Goal: Information Seeking & Learning: Learn about a topic

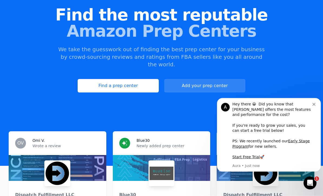
scroll to position [49, 0]
click at [122, 79] on link "Find a prep center" at bounding box center [118, 86] width 81 height 14
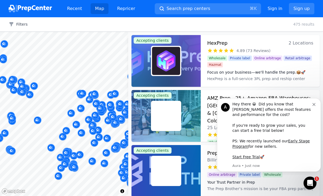
click at [223, 58] on span "Wholesale" at bounding box center [217, 58] width 20 height 5
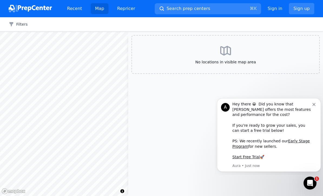
click at [313, 106] on icon "Dismiss notification" at bounding box center [313, 104] width 3 height 3
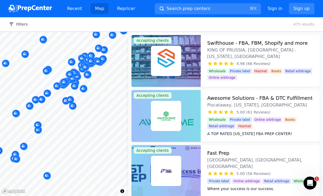
click at [69, 122] on body "Recent Map Repricer Search prep centers ⌘ K Open main menu Sign in Sign up Filt…" at bounding box center [161, 98] width 323 height 196
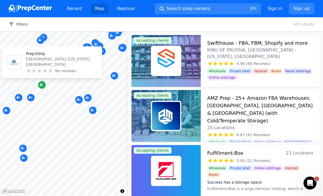
click at [42, 85] on icon "Map marker" at bounding box center [41, 84] width 3 height 3
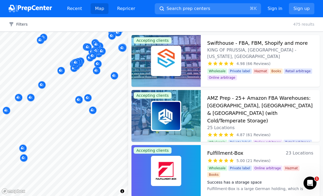
click at [92, 110] on div at bounding box center [90, 112] width 104 height 4
click at [93, 111] on div at bounding box center [90, 112] width 104 height 4
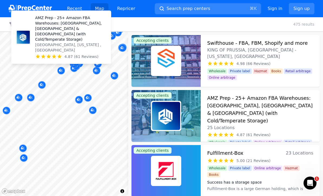
click at [57, 42] on p "AMZ Prep - 25+ Amazon FBA Warehouses: [GEOGRAPHIC_DATA], [GEOGRAPHIC_DATA] & [G…" at bounding box center [70, 28] width 71 height 27
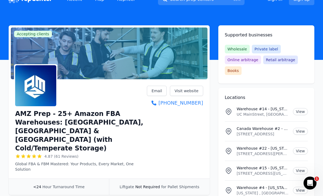
scroll to position [10, 0]
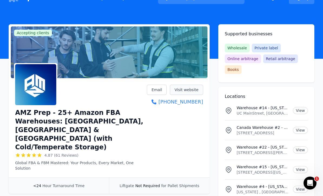
click at [185, 92] on link "Visit website" at bounding box center [186, 90] width 33 height 10
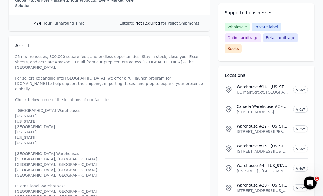
scroll to position [172, 0]
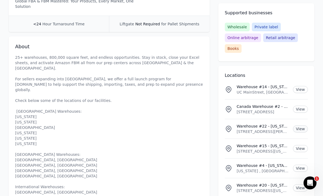
click at [300, 129] on link "View" at bounding box center [300, 129] width 15 height 7
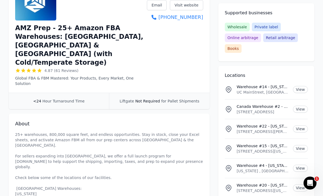
scroll to position [0, 0]
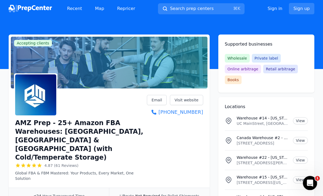
click at [309, 181] on icon "Open Intercom Messenger" at bounding box center [309, 182] width 9 height 9
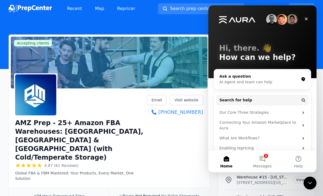
click at [133, 21] on header at bounding box center [161, 43] width 323 height 52
click at [306, 20] on icon "Close" at bounding box center [306, 19] width 4 height 4
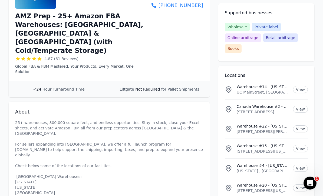
scroll to position [80, 0]
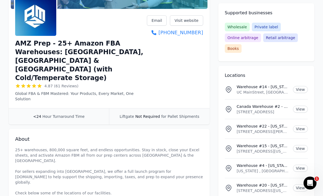
scroll to position [17, 0]
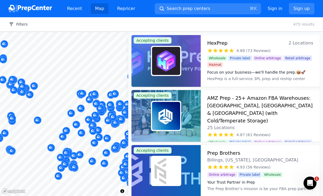
click at [38, 32] on div at bounding box center [64, 32] width 128 height 0
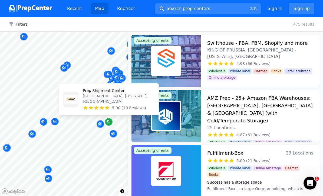
click at [109, 119] on icon "Map marker" at bounding box center [108, 121] width 4 height 5
click at [104, 93] on p "[GEOGRAPHIC_DATA], [US_STATE], [GEOGRAPHIC_DATA]" at bounding box center [118, 98] width 71 height 11
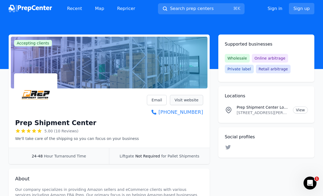
click at [192, 101] on link "Visit website" at bounding box center [186, 100] width 33 height 10
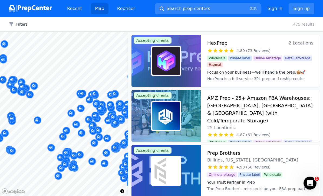
drag, startPoint x: 57, startPoint y: 12, endPoint x: 13, endPoint y: 99, distance: 97.8
click at [13, 32] on div at bounding box center [64, 32] width 128 height 0
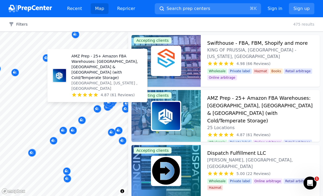
click at [105, 63] on p "AMZ Prep - 25+ Amazon FBA Warehouses: [GEOGRAPHIC_DATA], [GEOGRAPHIC_DATA] & [G…" at bounding box center [106, 66] width 71 height 27
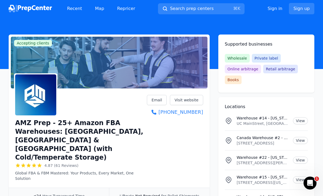
scroll to position [17, 0]
